Goal: Task Accomplishment & Management: Use online tool/utility

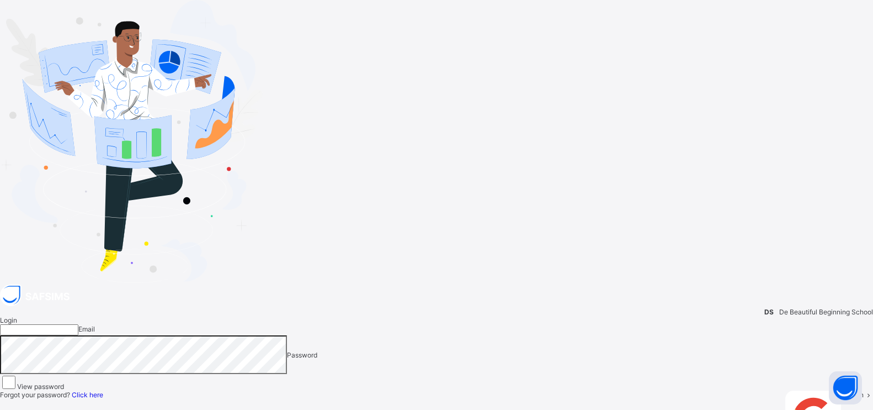
type input "**********"
click at [847, 390] on span "Login" at bounding box center [855, 394] width 17 height 8
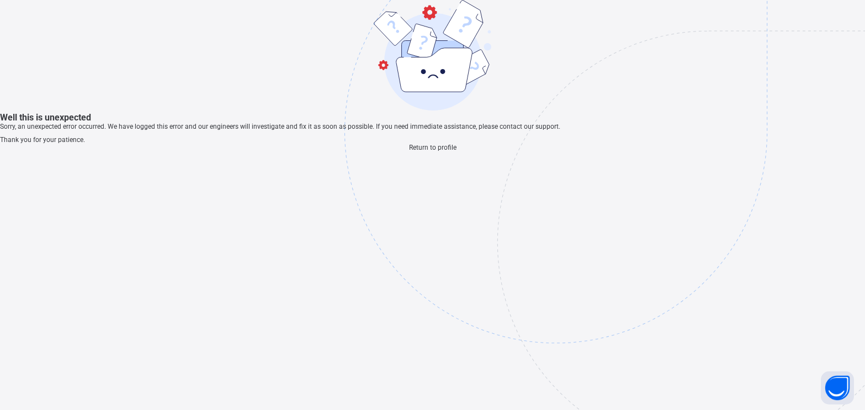
click at [440, 151] on span "Return to profile" at bounding box center [432, 148] width 47 height 8
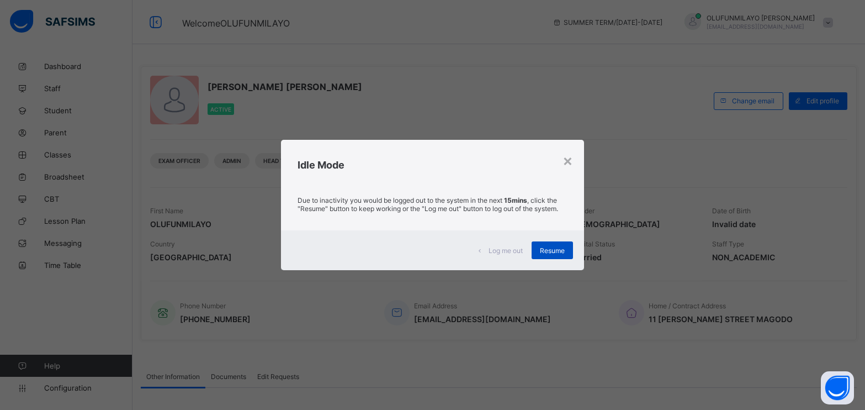
click at [562, 250] on span "Resume" at bounding box center [552, 250] width 25 height 8
click at [557, 252] on span "Resume" at bounding box center [552, 250] width 25 height 8
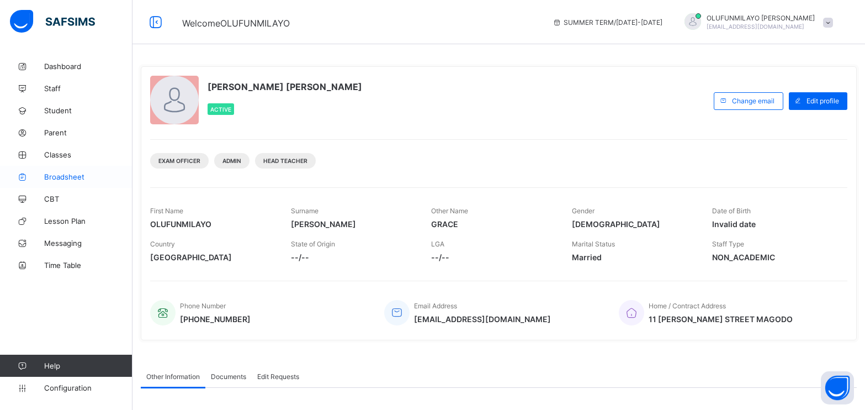
click at [62, 177] on span "Broadsheet" at bounding box center [88, 176] width 88 height 9
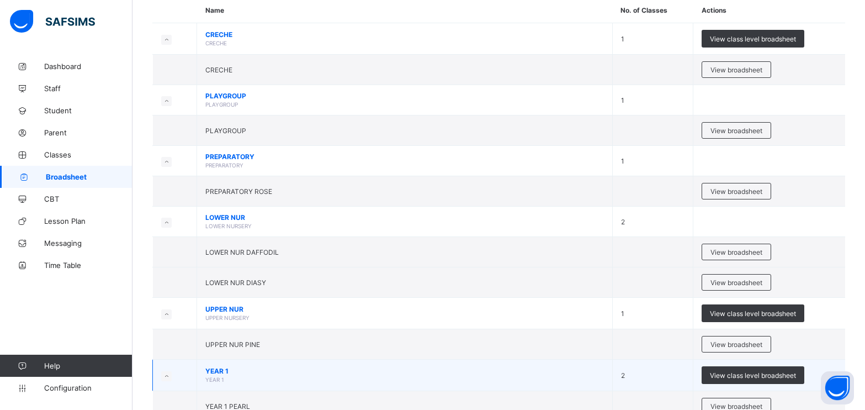
scroll to position [221, 0]
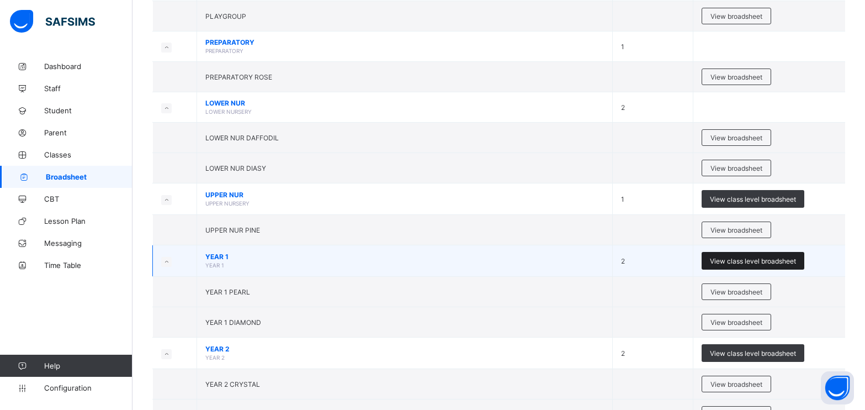
click at [718, 263] on span "View class level broadsheet" at bounding box center [753, 261] width 86 height 8
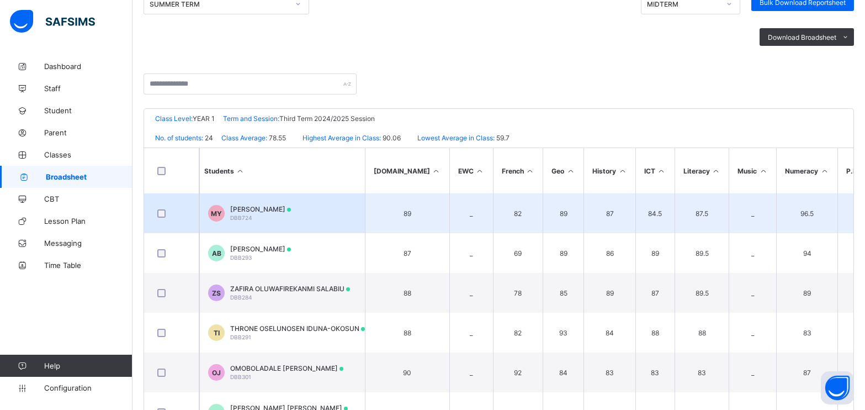
scroll to position [151, 0]
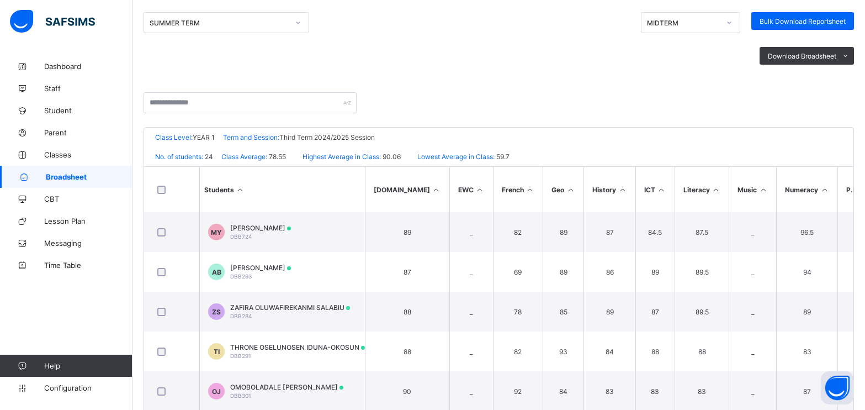
click at [733, 22] on icon at bounding box center [729, 22] width 7 height 11
click at [716, 64] on div "END OF TERM" at bounding box center [691, 63] width 98 height 17
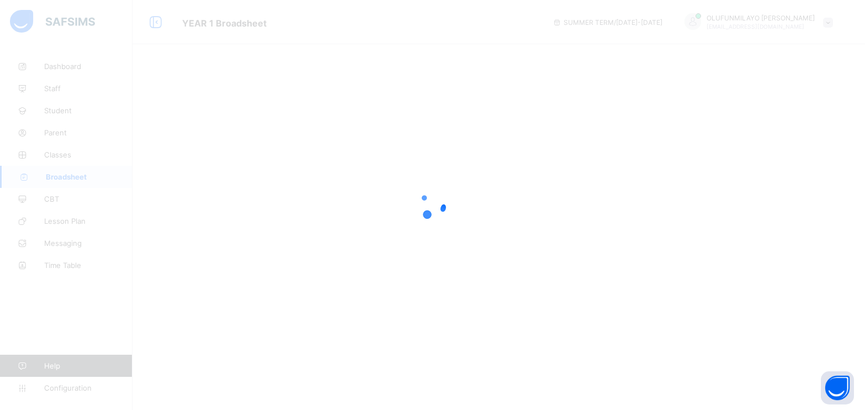
scroll to position [0, 0]
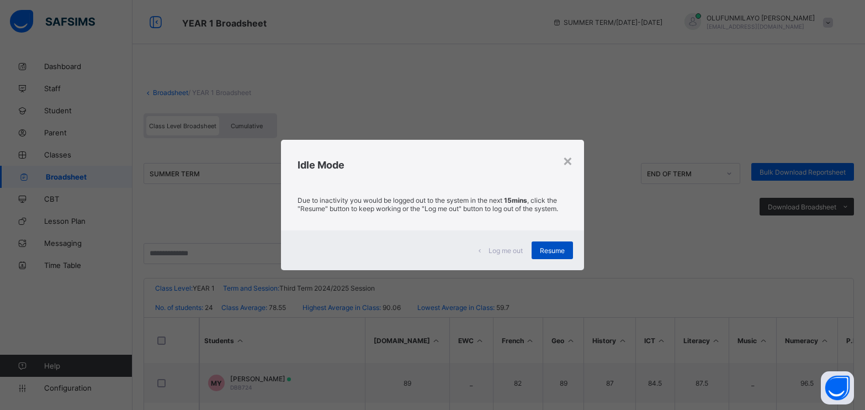
click at [551, 251] on span "Resume" at bounding box center [552, 250] width 25 height 8
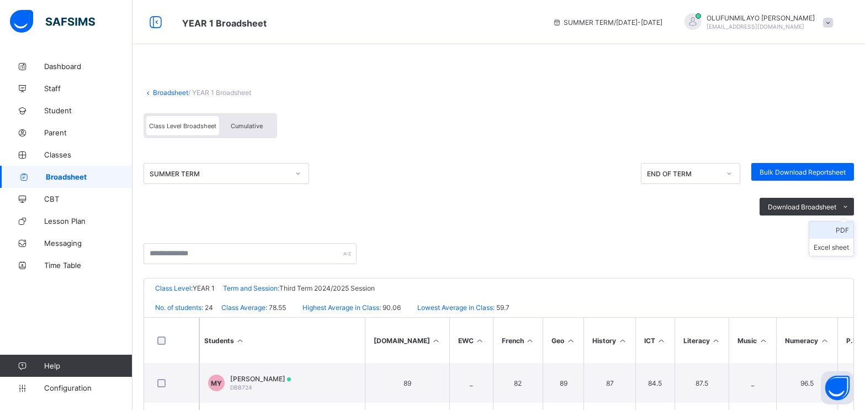
click at [849, 232] on li "PDF" at bounding box center [831, 229] width 44 height 17
click at [165, 94] on link "Broadsheet" at bounding box center [170, 92] width 35 height 8
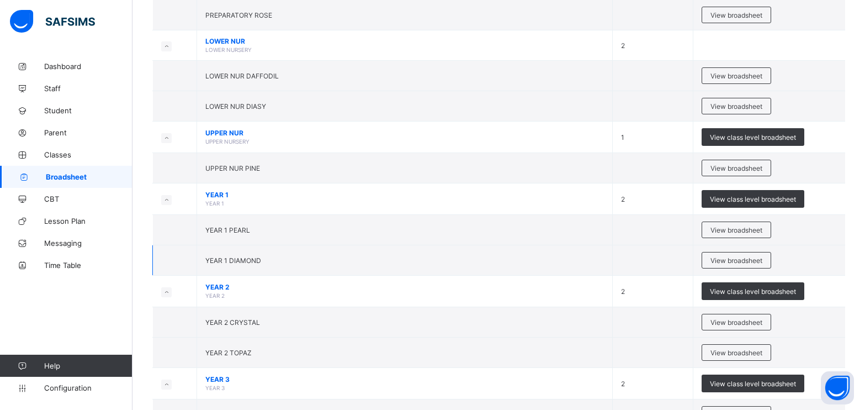
scroll to position [331, 0]
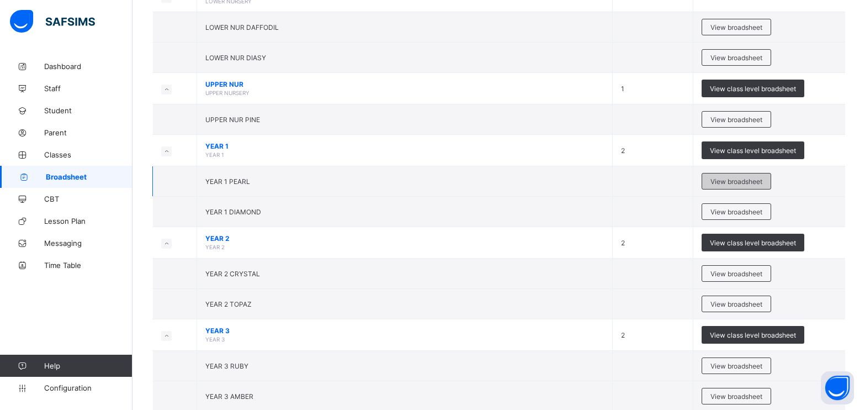
click at [741, 181] on span "View broadsheet" at bounding box center [737, 181] width 52 height 8
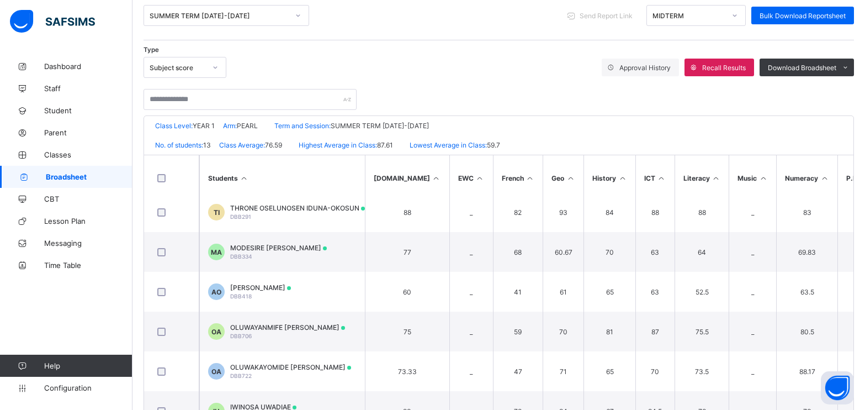
scroll to position [25, 0]
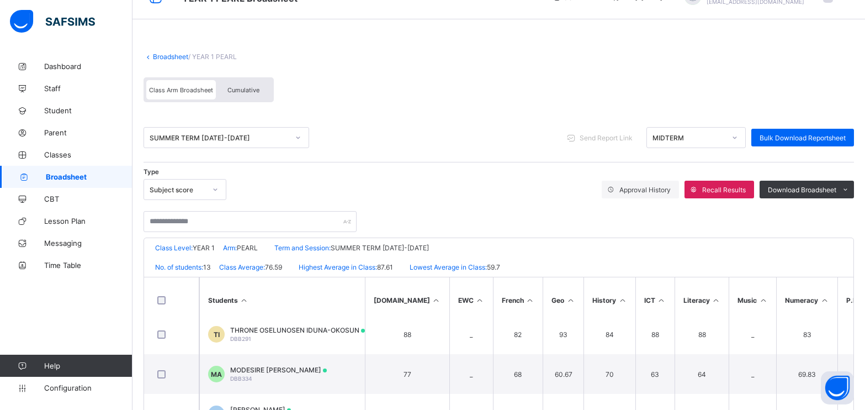
click at [738, 140] on div at bounding box center [734, 138] width 19 height 18
click at [709, 174] on div "END OF TERM" at bounding box center [696, 178] width 98 height 17
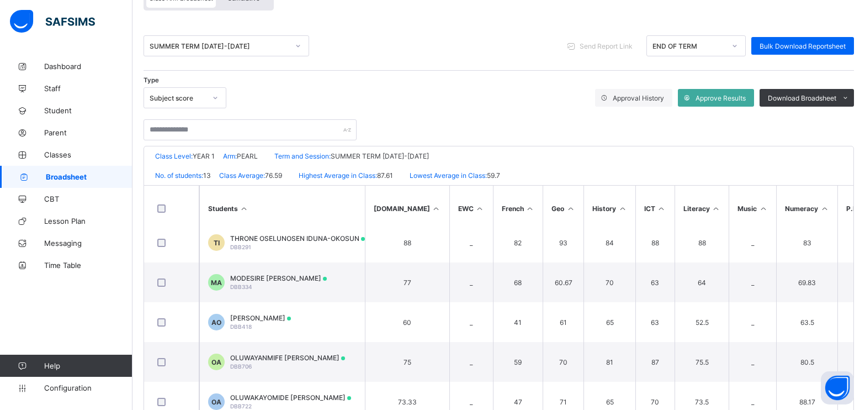
scroll to position [190, 0]
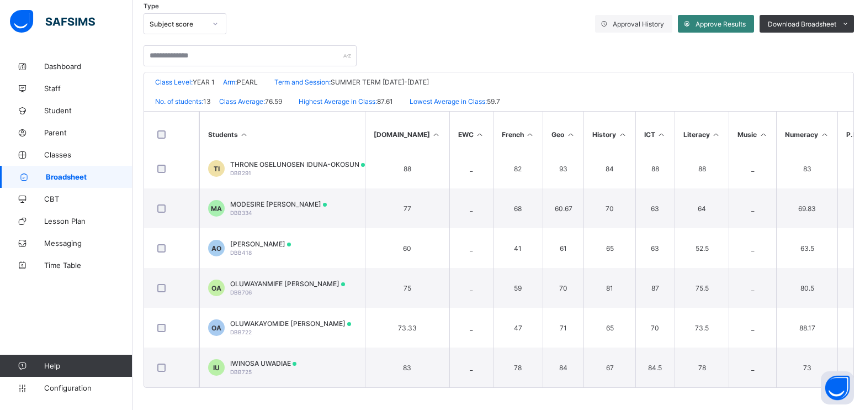
click at [728, 23] on span "Approve Results" at bounding box center [721, 24] width 50 height 8
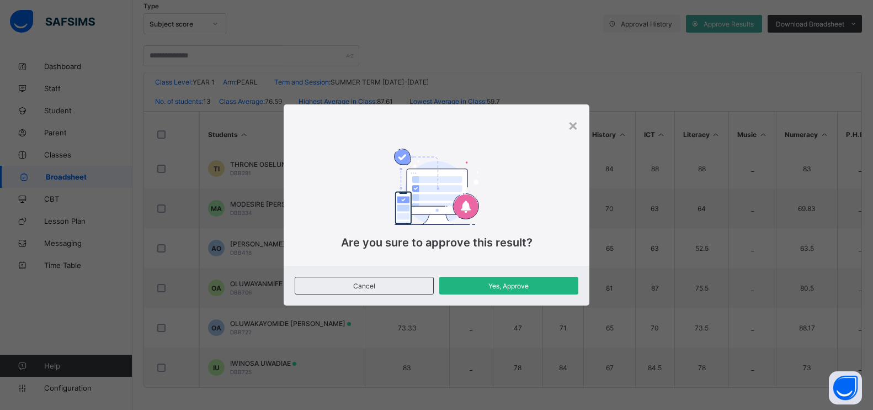
click at [542, 287] on span "Yes, Approve" at bounding box center [509, 286] width 123 height 8
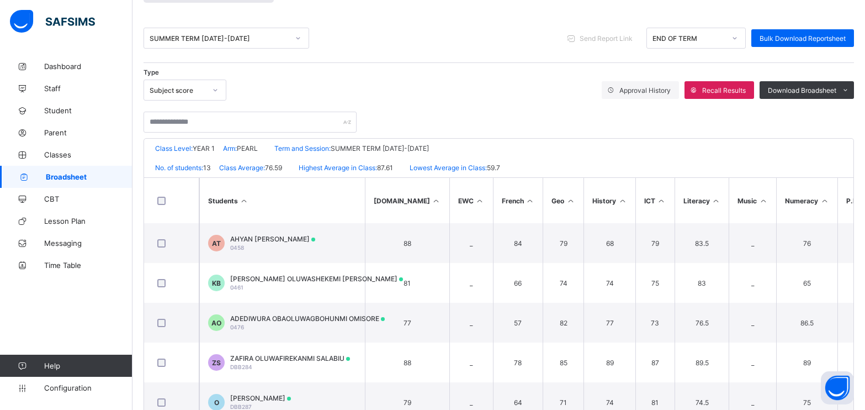
scroll to position [0, 0]
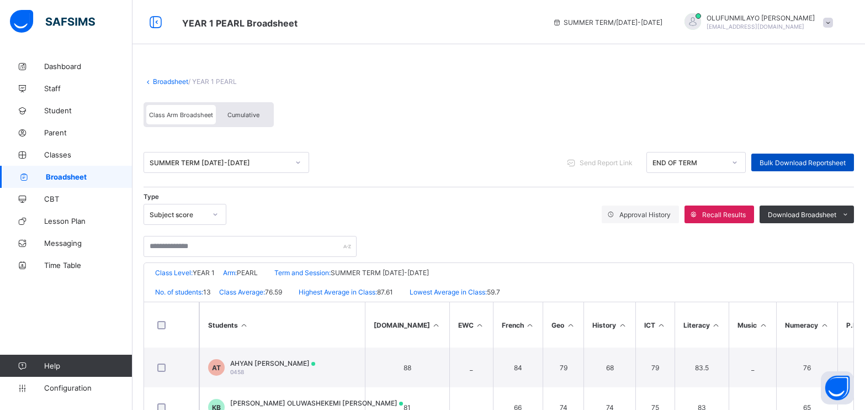
click at [807, 160] on span "Bulk Download Reportsheet" at bounding box center [803, 162] width 86 height 8
click at [171, 80] on link "Broadsheet" at bounding box center [170, 81] width 35 height 8
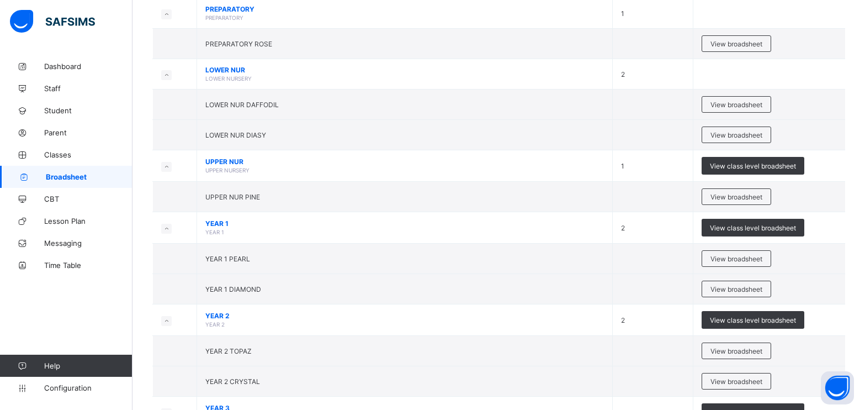
scroll to position [276, 0]
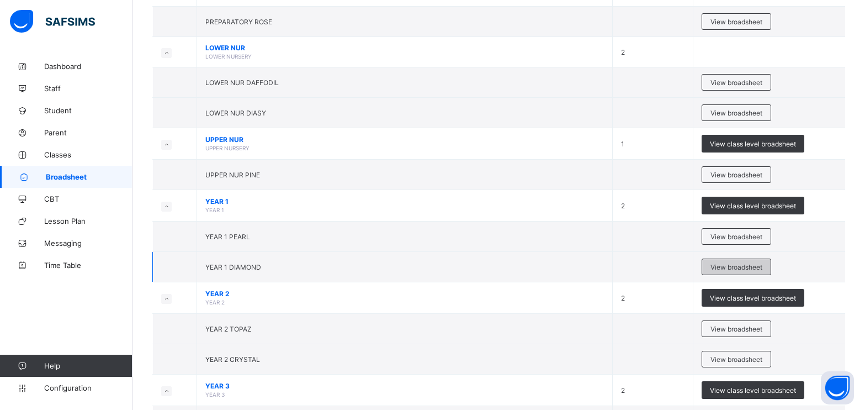
click at [752, 267] on span "View broadsheet" at bounding box center [737, 267] width 52 height 8
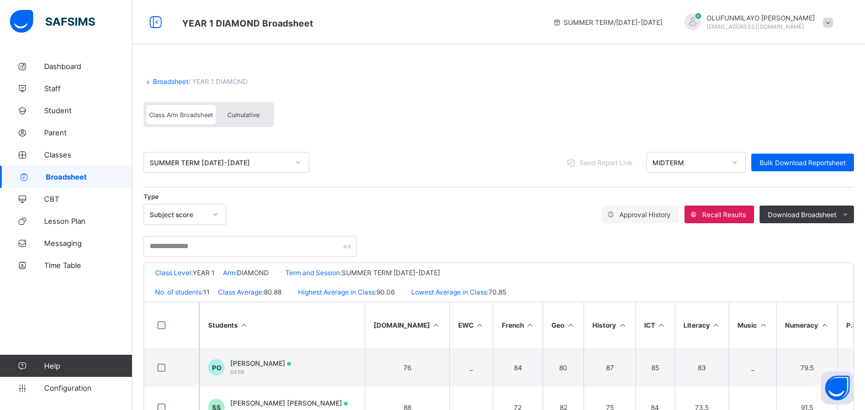
click at [737, 162] on icon at bounding box center [735, 162] width 4 height 2
click at [738, 161] on icon at bounding box center [735, 162] width 7 height 11
click at [738, 162] on icon at bounding box center [735, 162] width 7 height 11
click at [711, 202] on div "END OF TERM" at bounding box center [696, 203] width 98 height 17
click at [809, 160] on span "Bulk Download Reportsheet" at bounding box center [803, 162] width 86 height 8
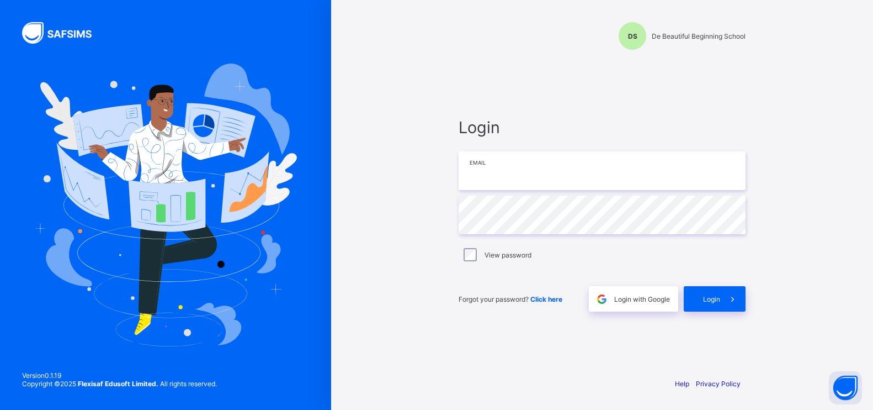
type input "**********"
click at [706, 302] on span "Login" at bounding box center [711, 299] width 17 height 8
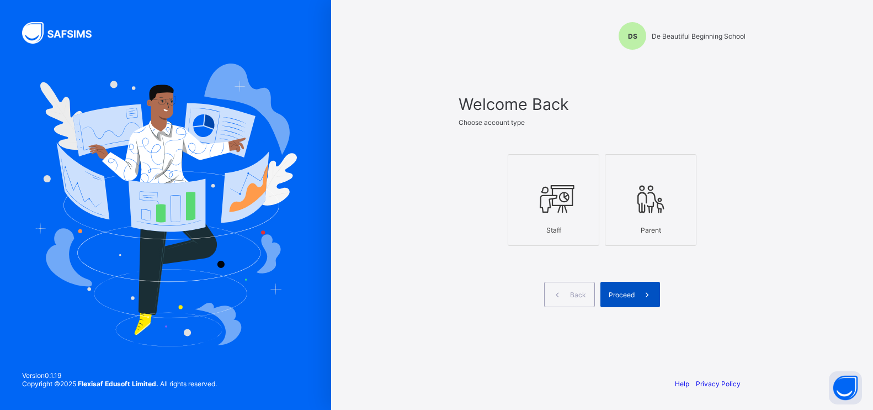
click at [631, 298] on span "Proceed" at bounding box center [622, 294] width 26 height 8
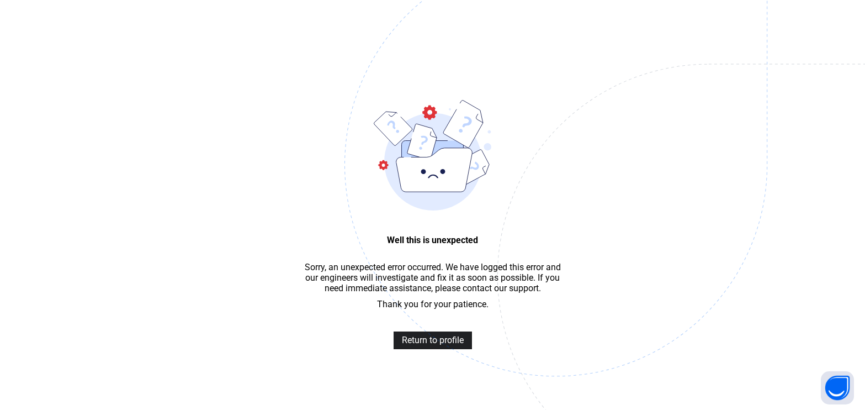
click at [434, 343] on span "Return to profile" at bounding box center [433, 340] width 62 height 10
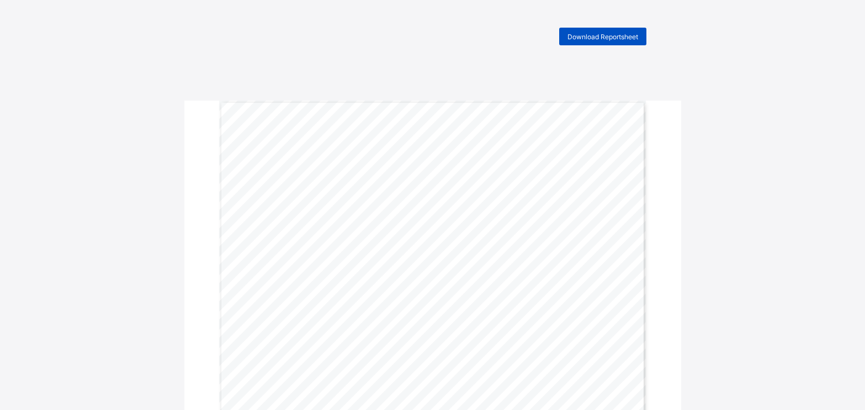
click at [620, 40] on span "Download Reportsheet" at bounding box center [603, 37] width 71 height 8
click at [433, 35] on div "Download Reportsheet" at bounding box center [433, 37] width 438 height 18
click at [487, 34] on div "Download Reportsheet" at bounding box center [433, 37] width 438 height 18
click at [603, 40] on span "Download Reportsheet" at bounding box center [603, 37] width 71 height 8
click at [601, 38] on span "Download Reportsheet" at bounding box center [603, 37] width 71 height 8
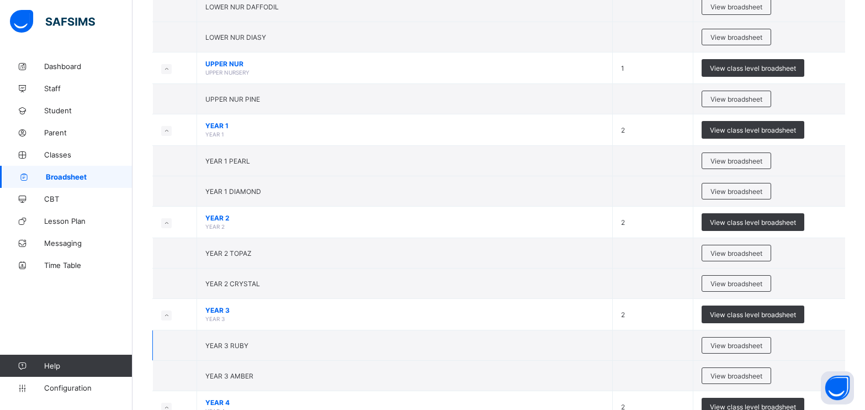
scroll to position [442, 0]
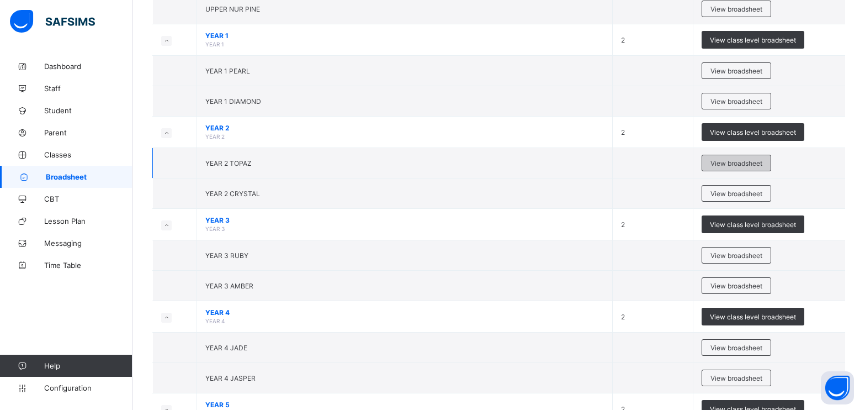
click at [747, 163] on span "View broadsheet" at bounding box center [737, 163] width 52 height 8
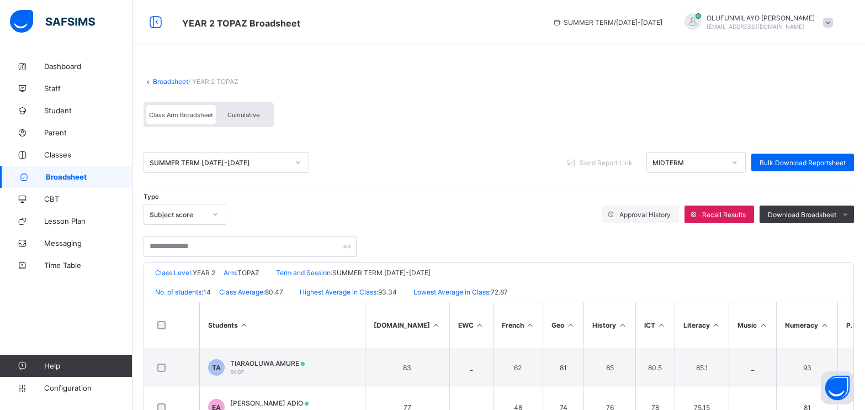
click at [738, 161] on icon at bounding box center [735, 162] width 7 height 11
click at [710, 205] on div "END OF TERM" at bounding box center [696, 203] width 98 height 17
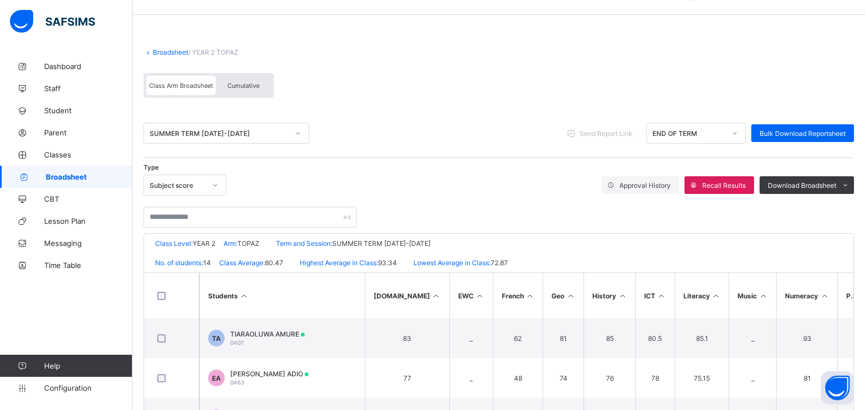
scroll to position [55, 0]
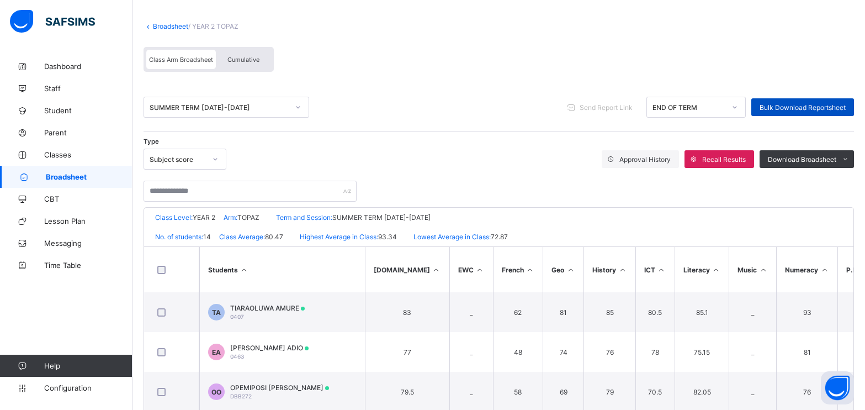
click at [834, 112] on div "Bulk Download Reportsheet" at bounding box center [802, 107] width 103 height 18
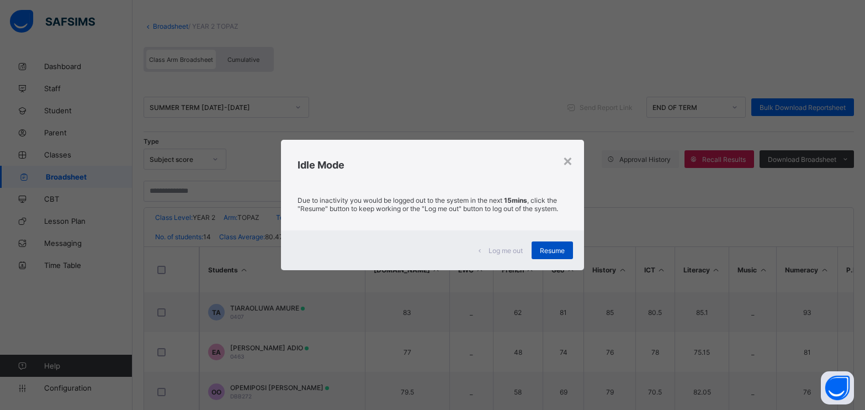
click at [551, 256] on div "Resume" at bounding box center [552, 250] width 41 height 18
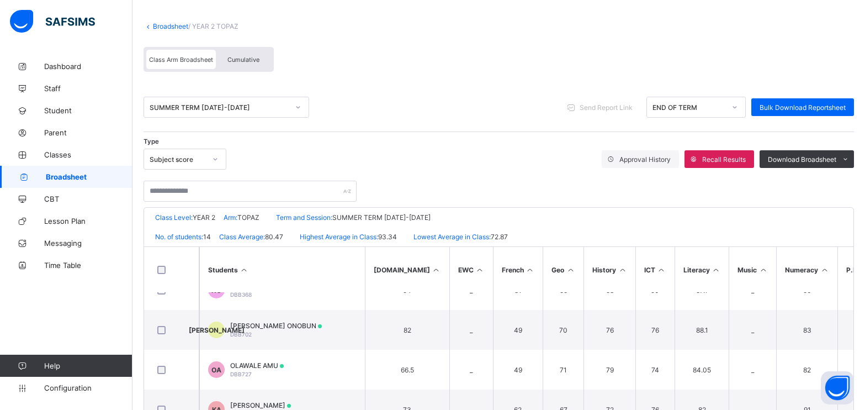
scroll to position [0, 0]
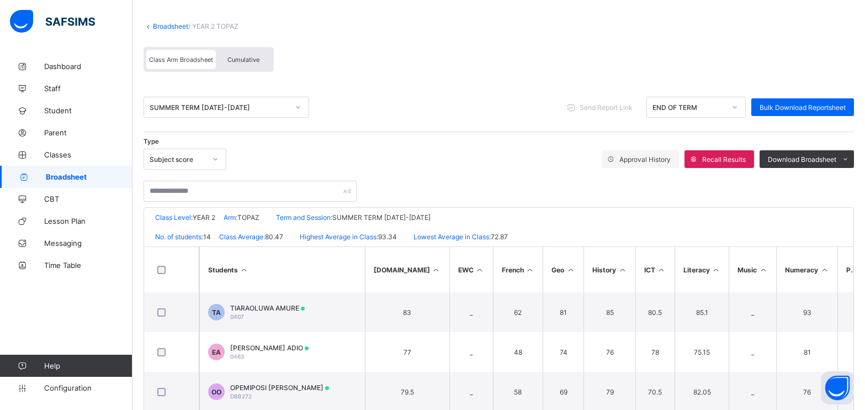
click at [172, 27] on link "Broadsheet" at bounding box center [170, 26] width 35 height 8
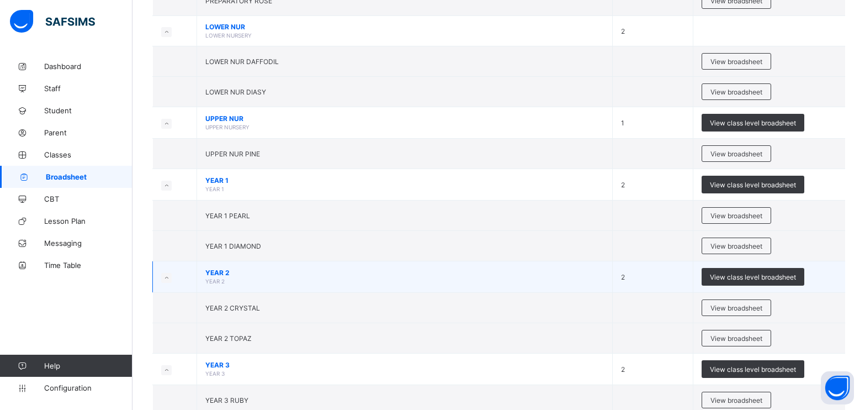
scroll to position [331, 0]
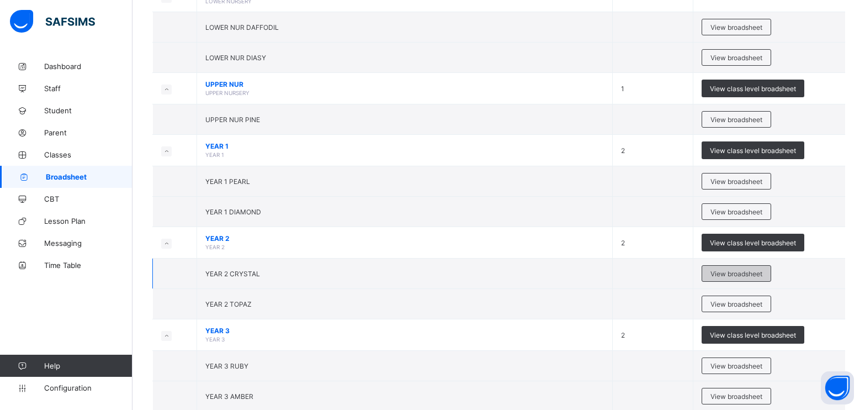
click at [730, 276] on span "View broadsheet" at bounding box center [737, 273] width 52 height 8
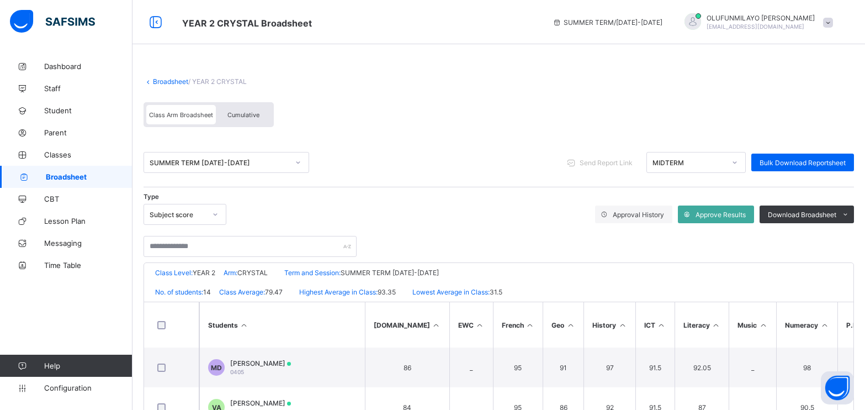
click at [744, 163] on div at bounding box center [734, 162] width 19 height 18
click at [697, 205] on div "END OF TERM" at bounding box center [696, 203] width 98 height 17
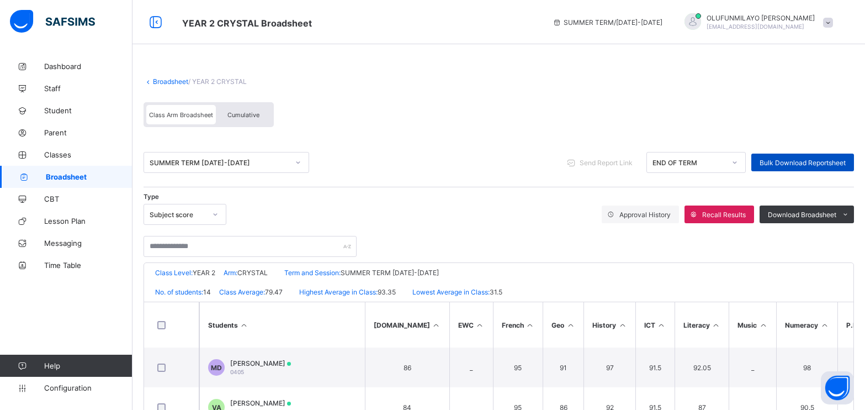
click at [813, 162] on span "Bulk Download Reportsheet" at bounding box center [803, 162] width 86 height 8
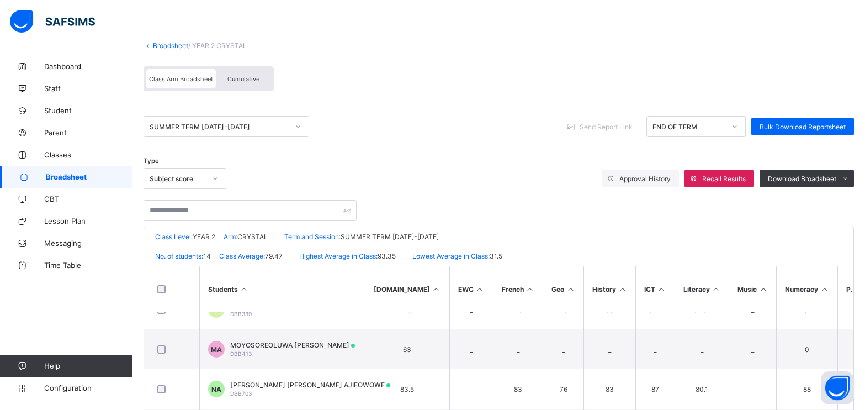
scroll to position [55, 0]
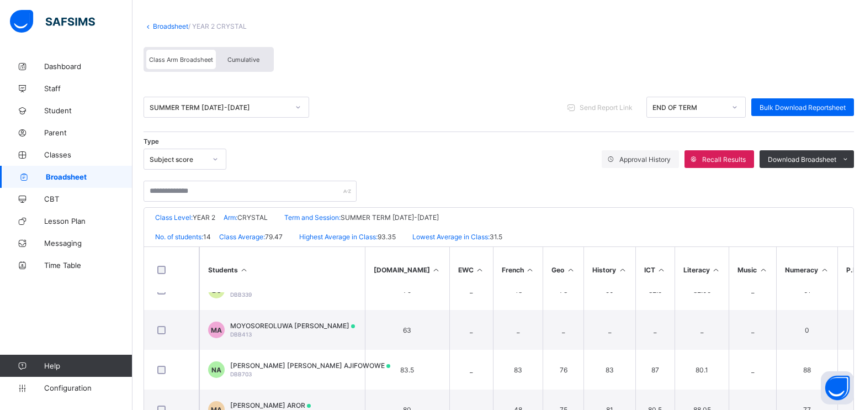
click at [167, 24] on link "Broadsheet" at bounding box center [170, 26] width 35 height 8
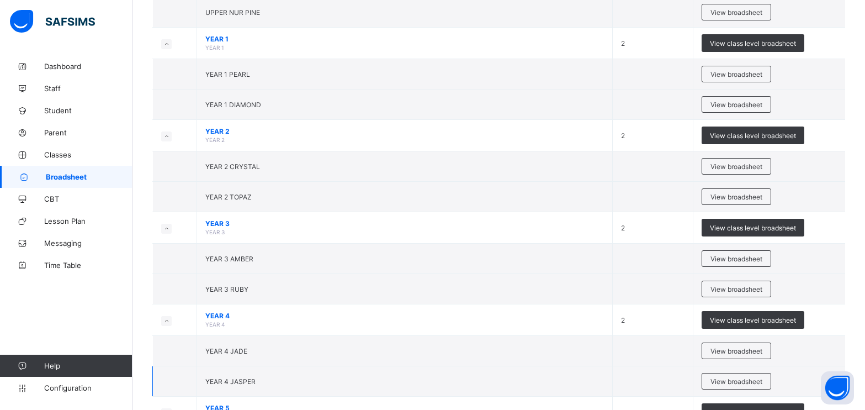
scroll to position [607, 0]
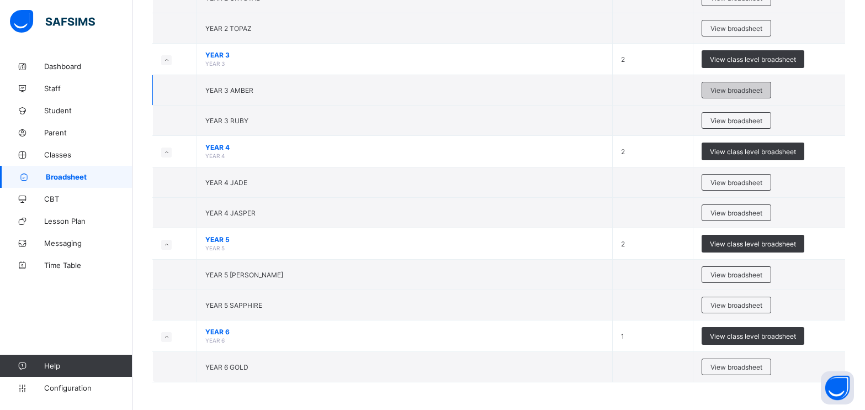
click at [718, 90] on span "View broadsheet" at bounding box center [737, 90] width 52 height 8
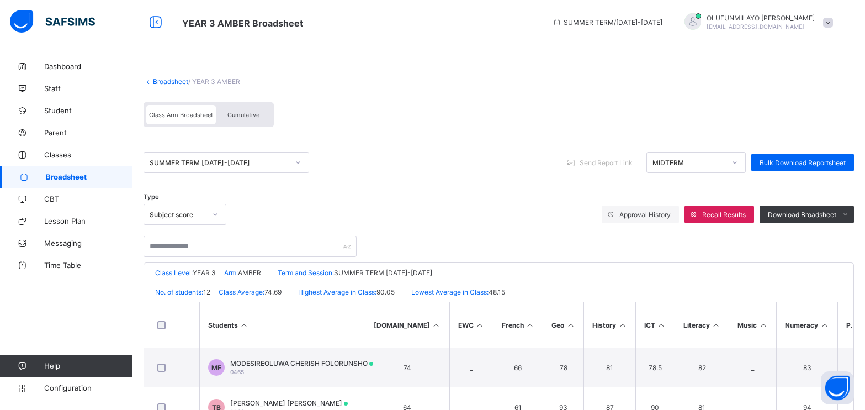
click at [744, 163] on div at bounding box center [734, 162] width 19 height 18
click at [702, 202] on div "END OF TERM" at bounding box center [696, 203] width 98 height 17
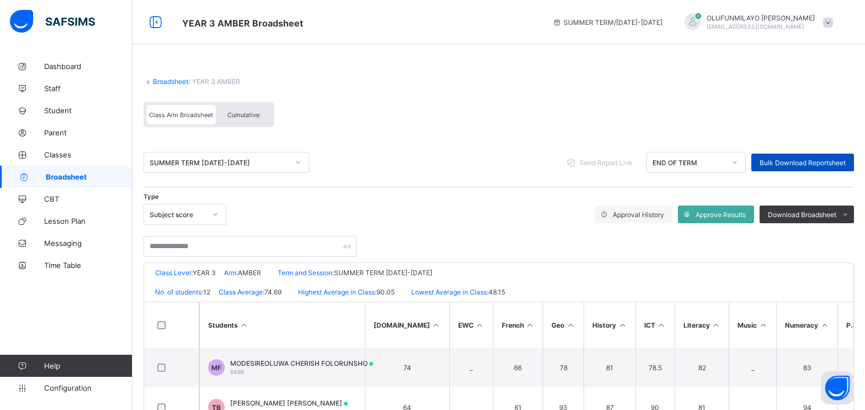
click at [799, 162] on span "Bulk Download Reportsheet" at bounding box center [803, 162] width 86 height 8
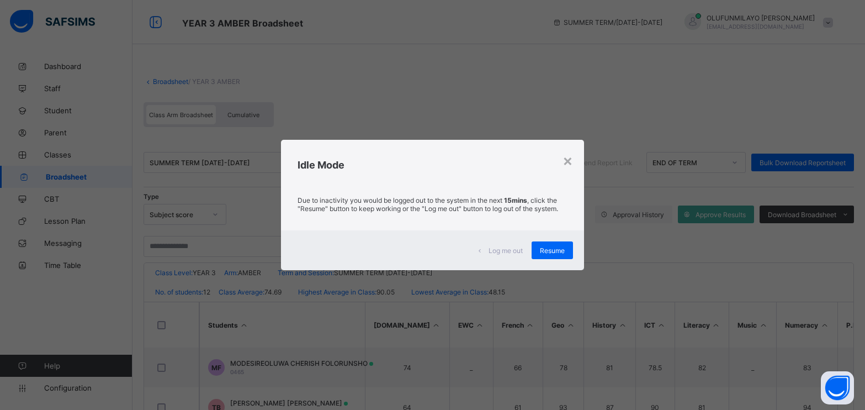
click at [544, 243] on div "Resume" at bounding box center [552, 250] width 41 height 18
click at [560, 248] on span "Resume" at bounding box center [552, 250] width 25 height 8
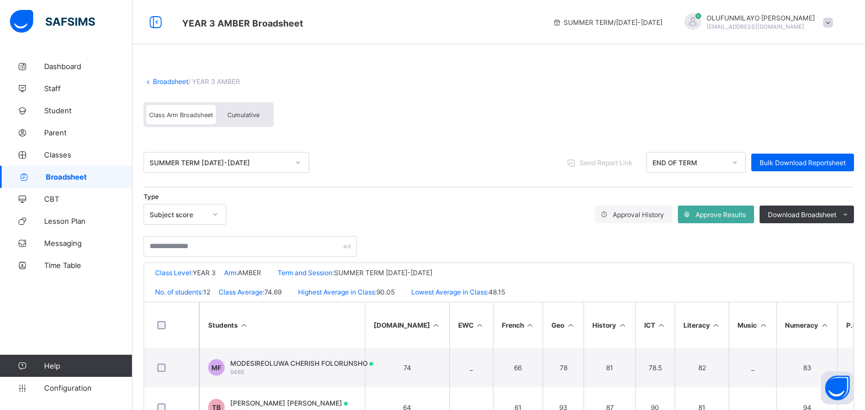
click at [461, 61] on div "Broadsheet / YEAR 3 AMBER Class Arm Broadsheet Cumulative SUMMER TERM 2024-2025…" at bounding box center [499, 327] width 733 height 545
click at [169, 83] on link "Broadsheet" at bounding box center [170, 81] width 35 height 8
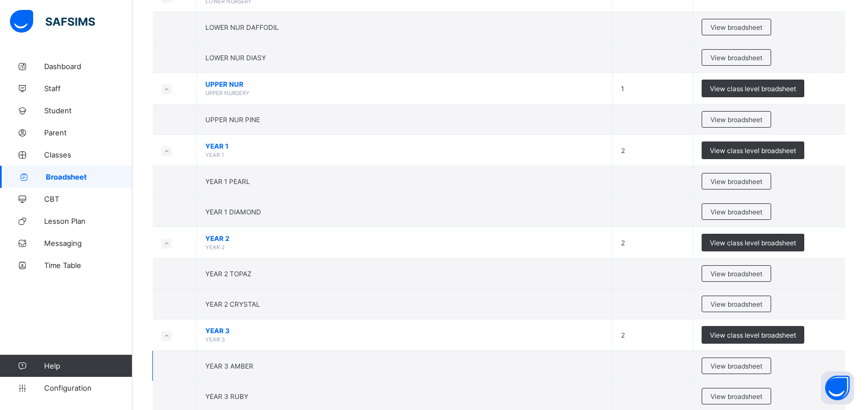
scroll to position [442, 0]
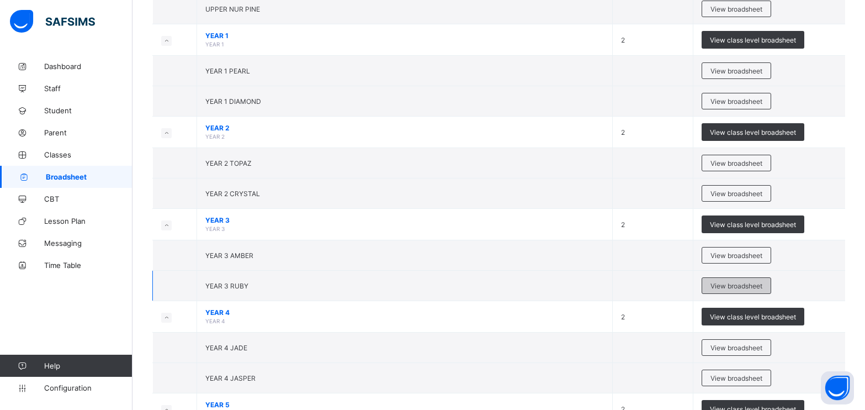
click at [735, 288] on span "View broadsheet" at bounding box center [737, 286] width 52 height 8
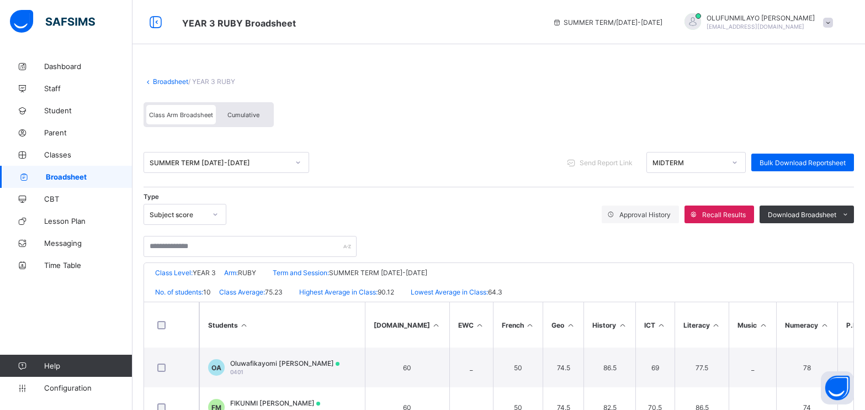
click at [738, 164] on icon at bounding box center [735, 162] width 7 height 11
click at [711, 204] on div "END OF TERM" at bounding box center [696, 203] width 98 height 17
click at [809, 165] on span "Bulk Download Reportsheet" at bounding box center [803, 162] width 86 height 8
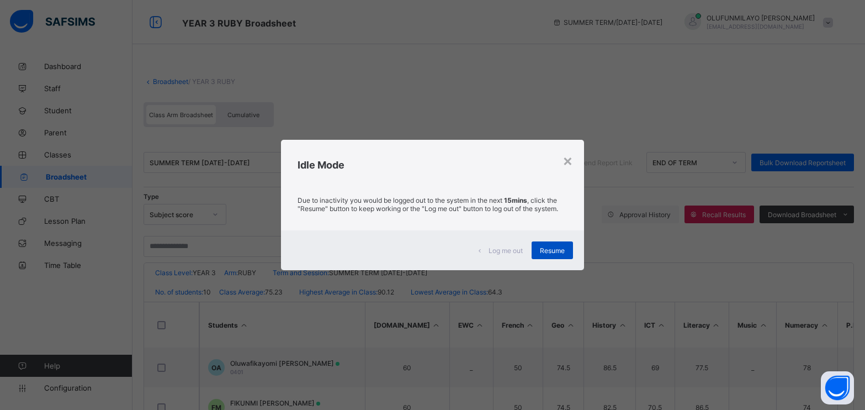
click at [553, 249] on span "Resume" at bounding box center [552, 250] width 25 height 8
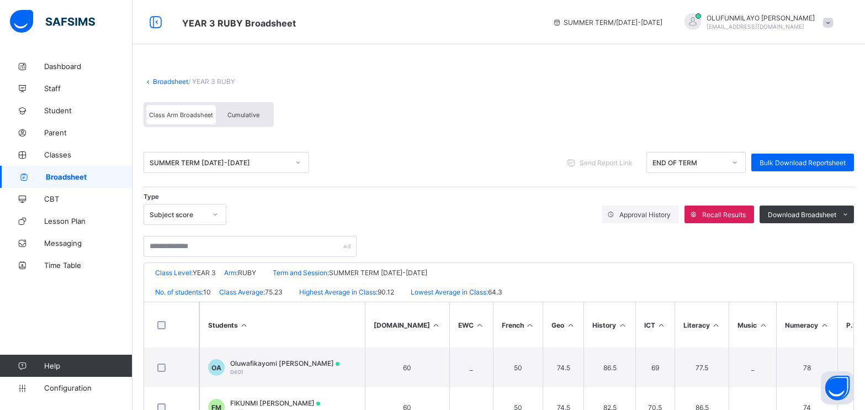
click at [171, 79] on link "Broadsheet" at bounding box center [170, 81] width 35 height 8
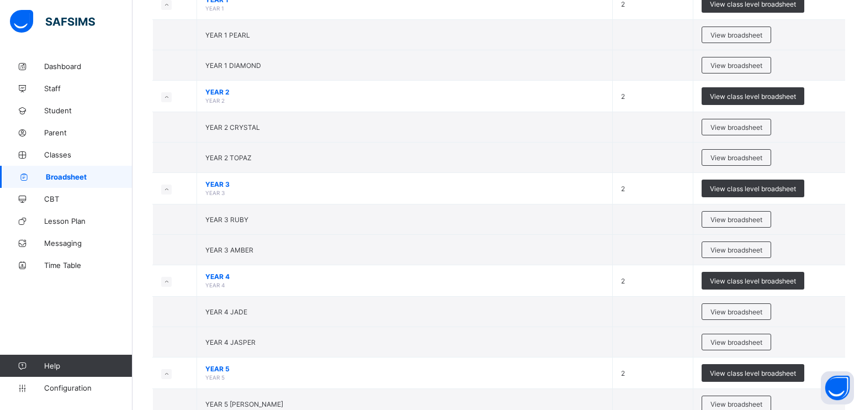
scroll to position [607, 0]
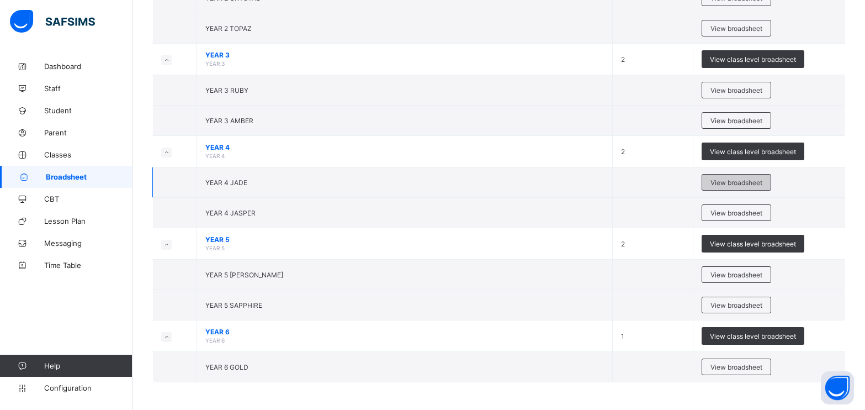
click at [754, 184] on span "View broadsheet" at bounding box center [737, 182] width 52 height 8
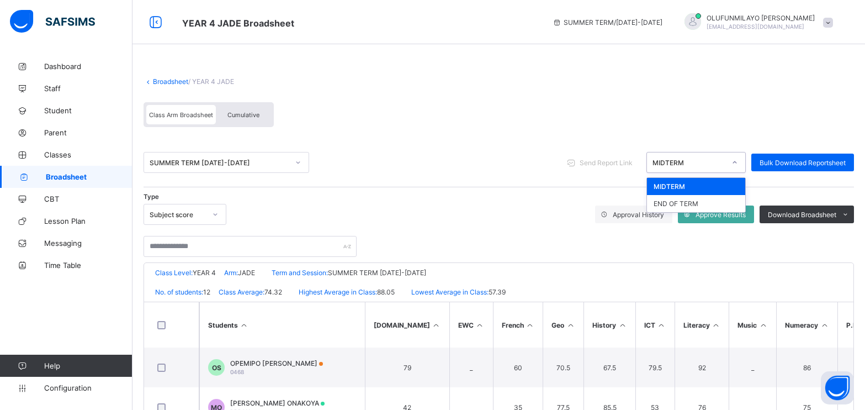
click at [735, 166] on div at bounding box center [734, 162] width 19 height 18
click at [697, 198] on div "END OF TERM" at bounding box center [696, 203] width 98 height 17
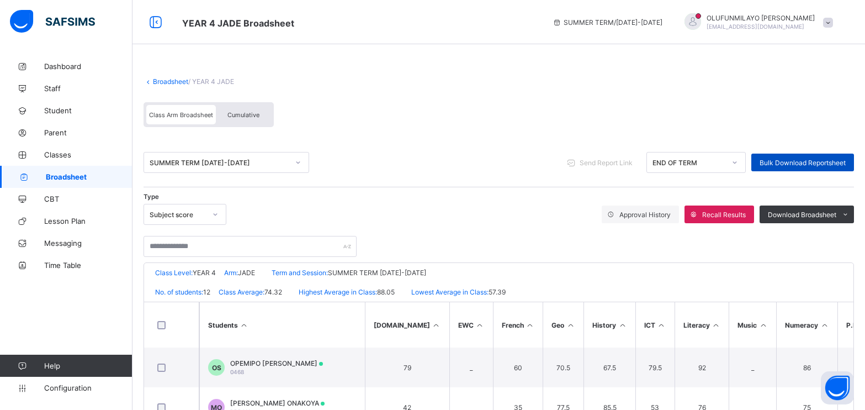
click at [830, 163] on span "Bulk Download Reportsheet" at bounding box center [803, 162] width 86 height 8
click at [180, 80] on link "Broadsheet" at bounding box center [170, 81] width 35 height 8
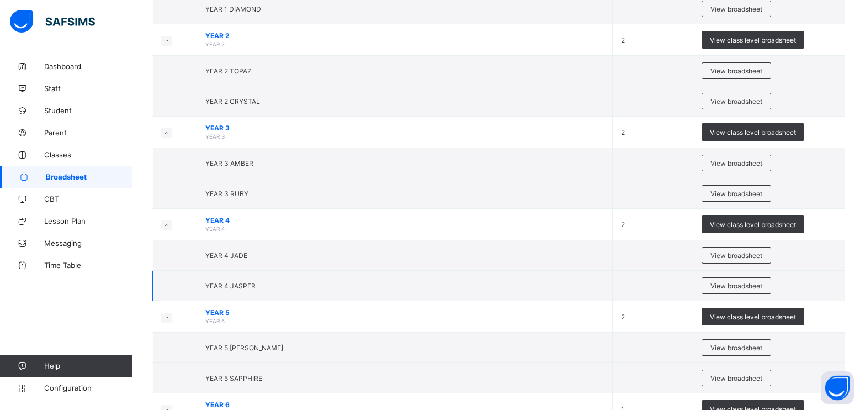
scroll to position [552, 0]
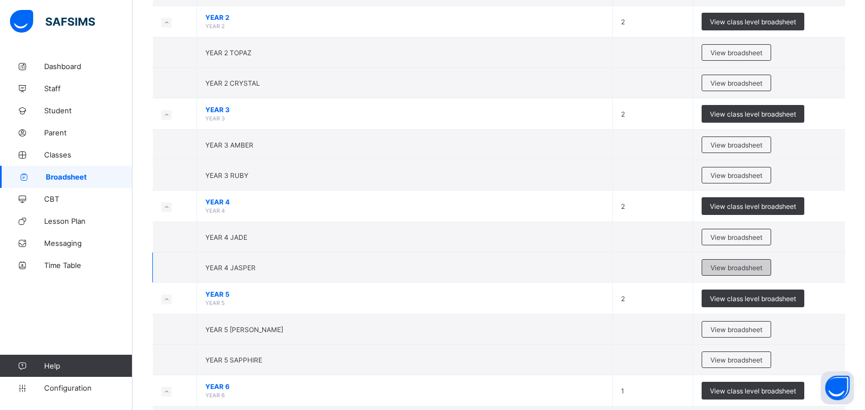
click at [727, 268] on span "View broadsheet" at bounding box center [737, 267] width 52 height 8
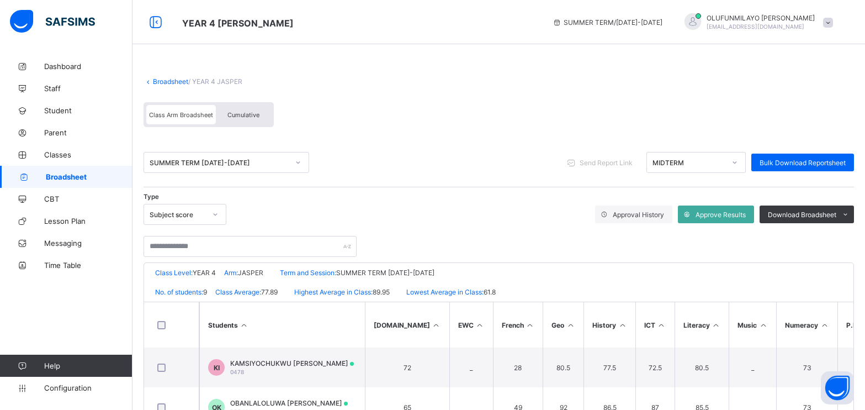
click at [738, 161] on icon at bounding box center [735, 162] width 7 height 11
click at [716, 200] on div "END OF TERM" at bounding box center [696, 203] width 98 height 17
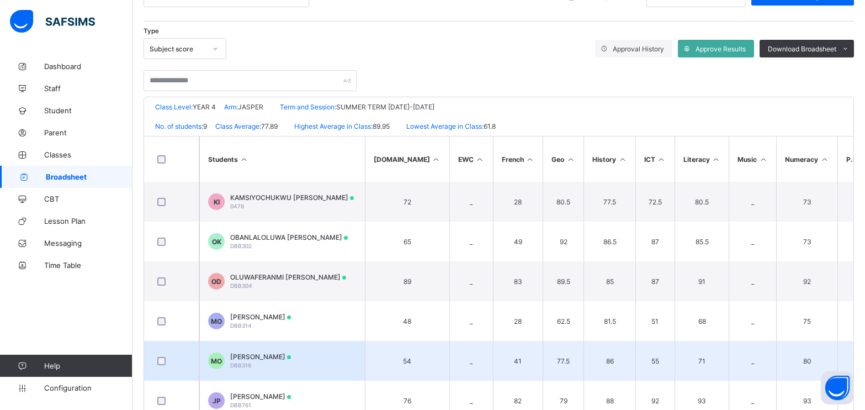
scroll to position [132, 0]
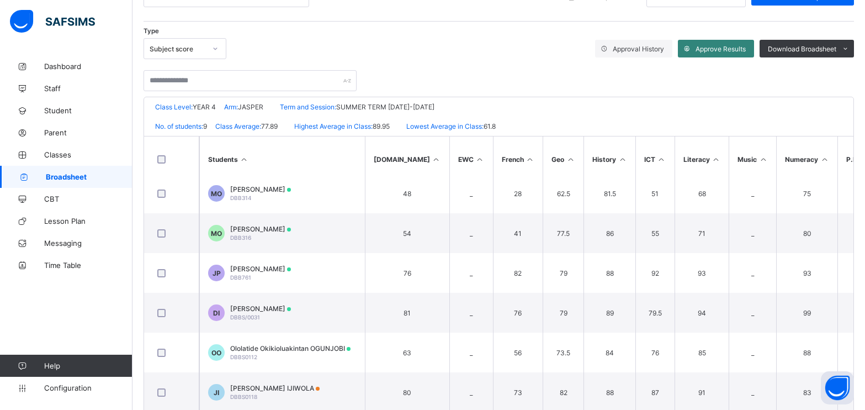
click at [714, 49] on span "Approve Results" at bounding box center [721, 49] width 50 height 8
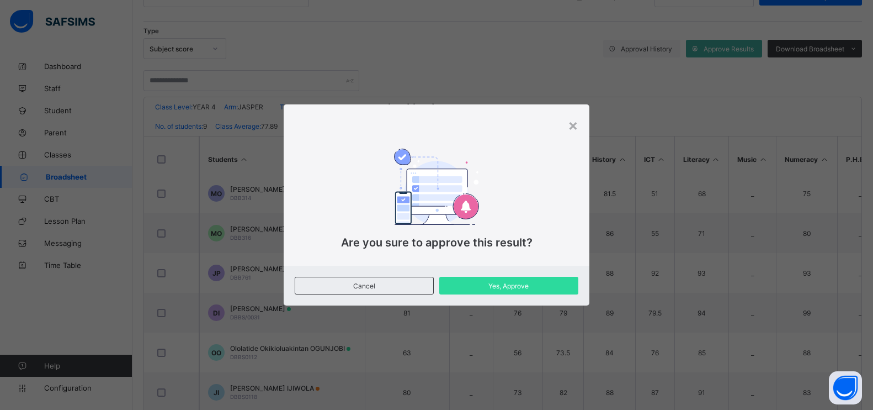
drag, startPoint x: 574, startPoint y: 123, endPoint x: 587, endPoint y: 126, distance: 13.1
click at [574, 123] on div "×" at bounding box center [573, 124] width 10 height 19
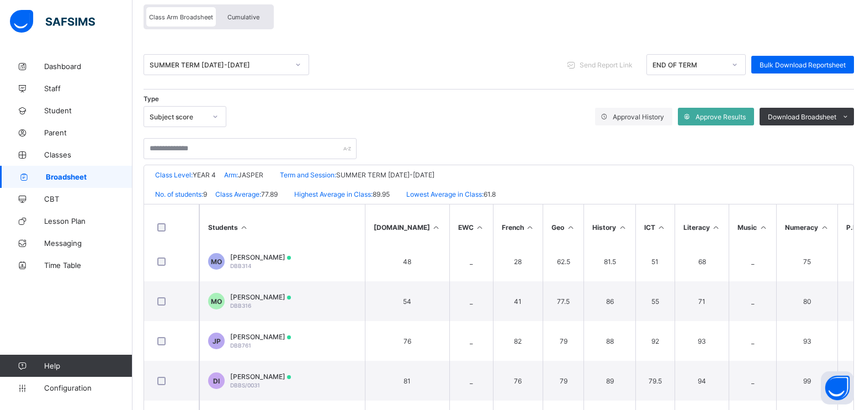
scroll to position [0, 0]
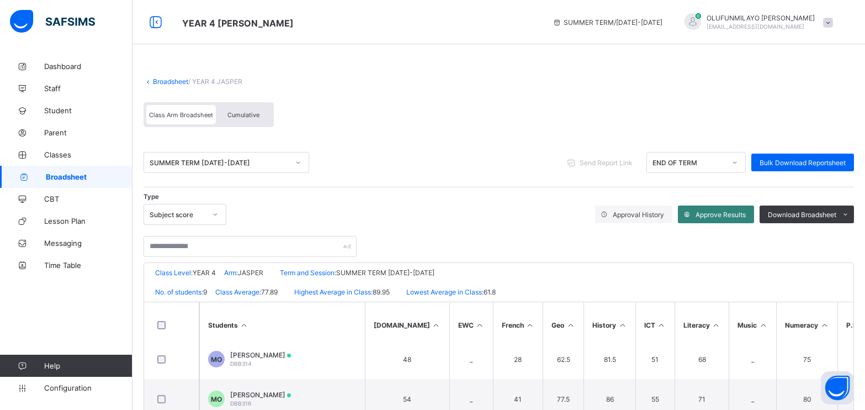
click at [724, 214] on span "Approve Results" at bounding box center [721, 214] width 50 height 8
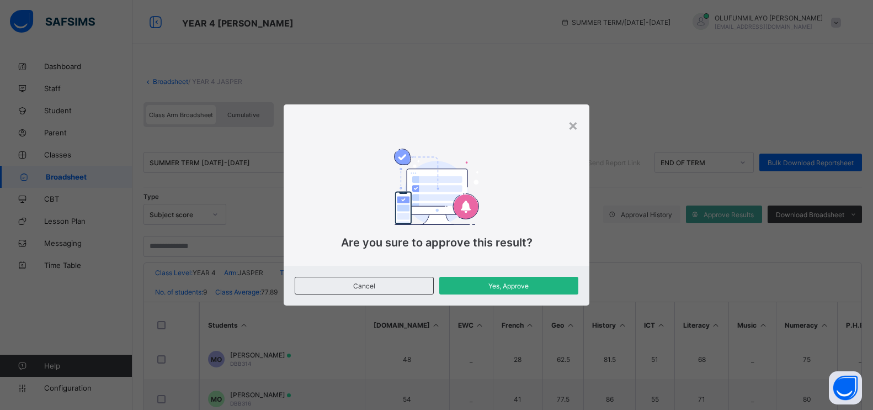
click at [510, 287] on span "Yes, Approve" at bounding box center [509, 286] width 123 height 8
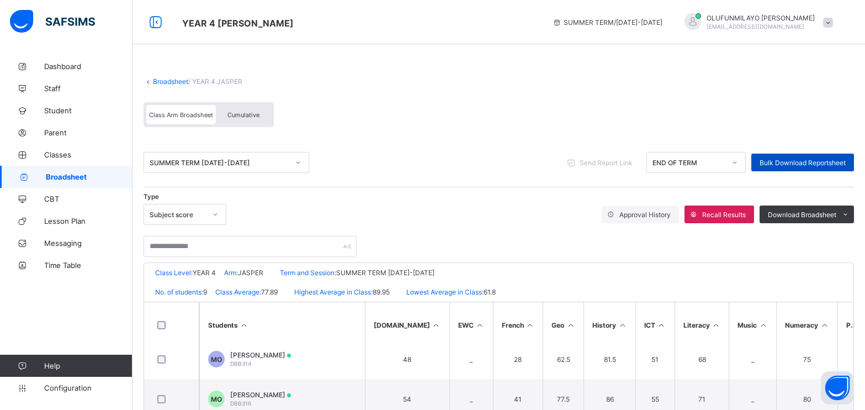
click at [836, 160] on span "Bulk Download Reportsheet" at bounding box center [803, 162] width 86 height 8
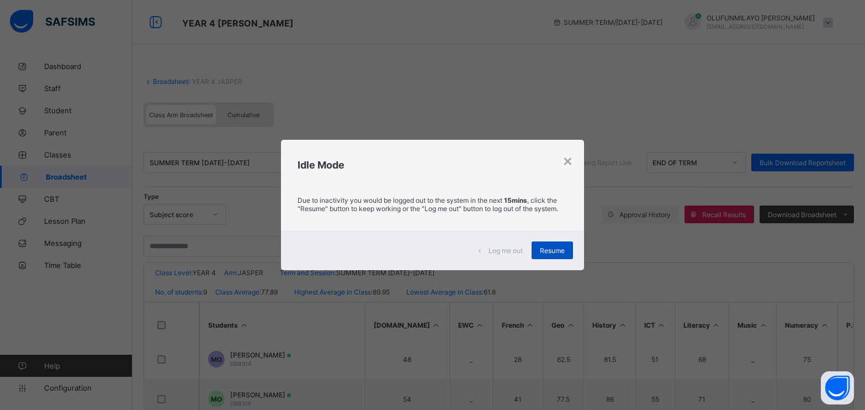
click at [559, 251] on span "Resume" at bounding box center [552, 250] width 25 height 8
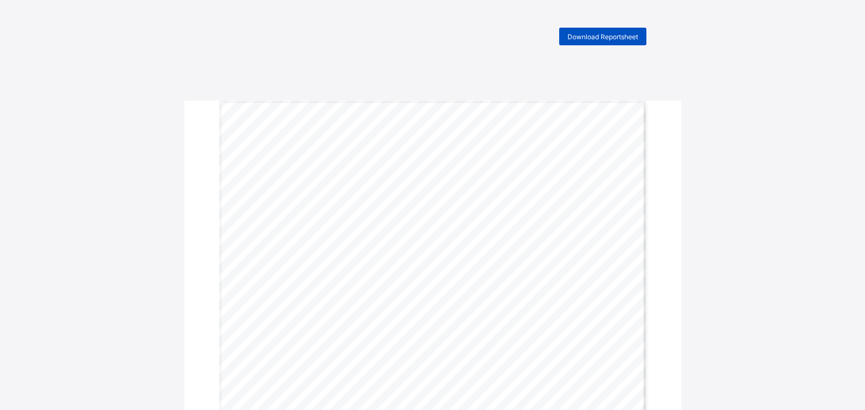
click at [591, 39] on span "Download Reportsheet" at bounding box center [603, 37] width 71 height 8
click at [601, 34] on span "Download Reportsheet" at bounding box center [603, 37] width 71 height 8
click at [583, 36] on span "Download Reportsheet" at bounding box center [603, 37] width 71 height 8
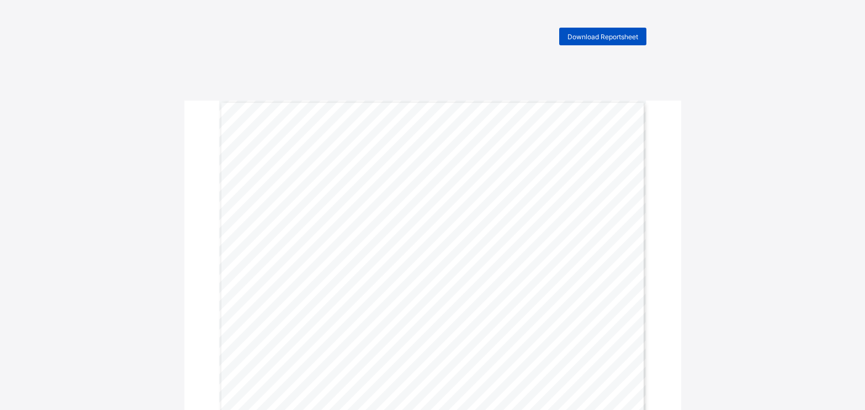
click at [618, 39] on span "Download Reportsheet" at bounding box center [603, 37] width 71 height 8
click at [597, 33] on span "Download Reportsheet" at bounding box center [603, 37] width 71 height 8
click at [445, 34] on div "Download Reportsheet" at bounding box center [433, 37] width 438 height 18
click at [631, 39] on span "Download Reportsheet" at bounding box center [603, 37] width 71 height 8
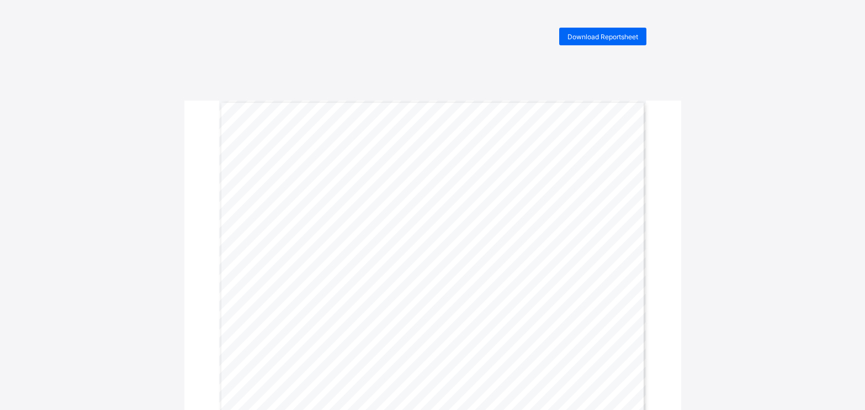
drag, startPoint x: 494, startPoint y: 46, endPoint x: 484, endPoint y: 45, distance: 10.1
click at [591, 40] on span "Download Reportsheet" at bounding box center [603, 37] width 71 height 8
click at [432, 38] on div "Download Reportsheet" at bounding box center [433, 37] width 438 height 18
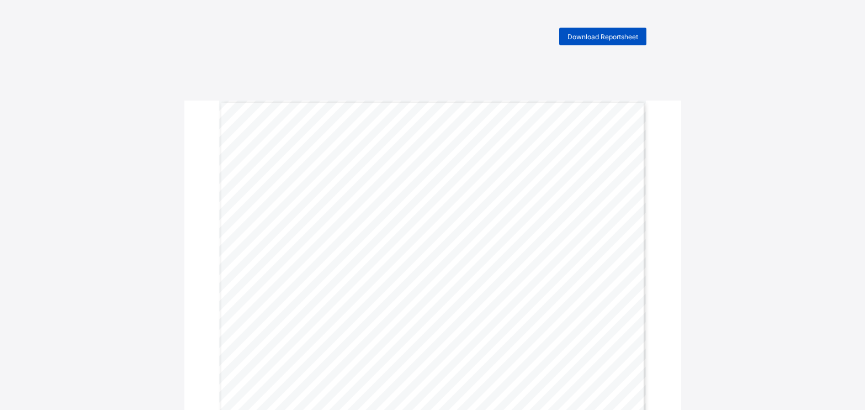
click at [624, 34] on span "Download Reportsheet" at bounding box center [603, 37] width 71 height 8
drag, startPoint x: 453, startPoint y: 25, endPoint x: 478, endPoint y: 38, distance: 27.9
click at [585, 38] on span "Download Reportsheet" at bounding box center [603, 37] width 71 height 8
